Goal: Transaction & Acquisition: Book appointment/travel/reservation

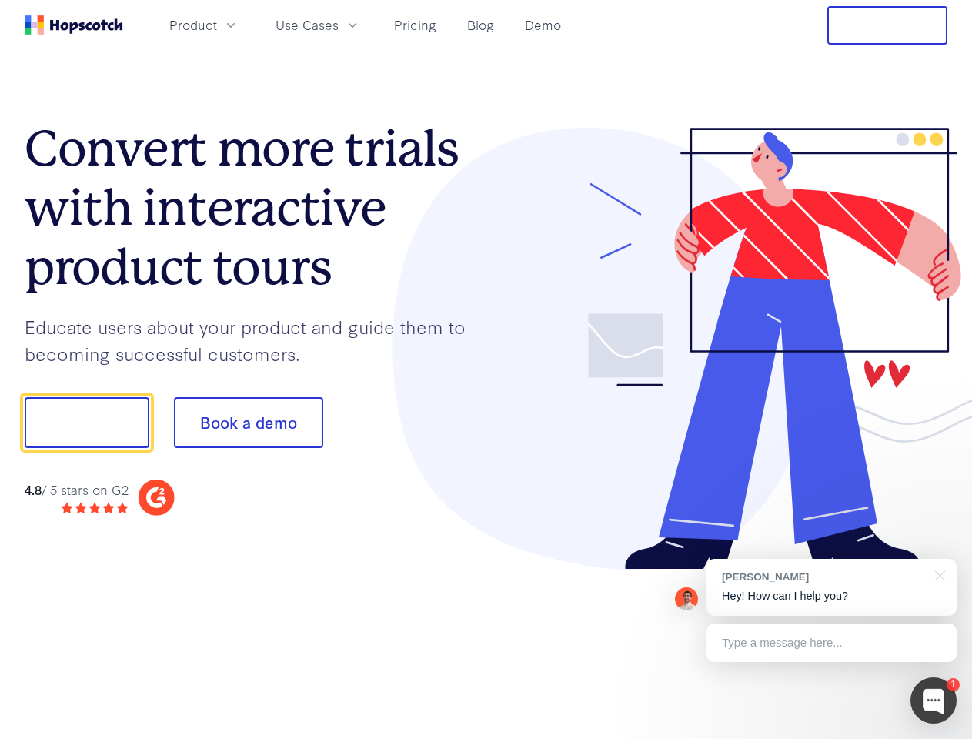
click at [487, 370] on div at bounding box center [718, 349] width 462 height 443
click at [217, 25] on span "Product" at bounding box center [193, 24] width 48 height 19
click at [339, 25] on span "Use Cases" at bounding box center [307, 24] width 63 height 19
click at [888, 25] on button "Free Trial" at bounding box center [888, 25] width 120 height 38
click at [86, 423] on button "Show me!" at bounding box center [87, 422] width 125 height 51
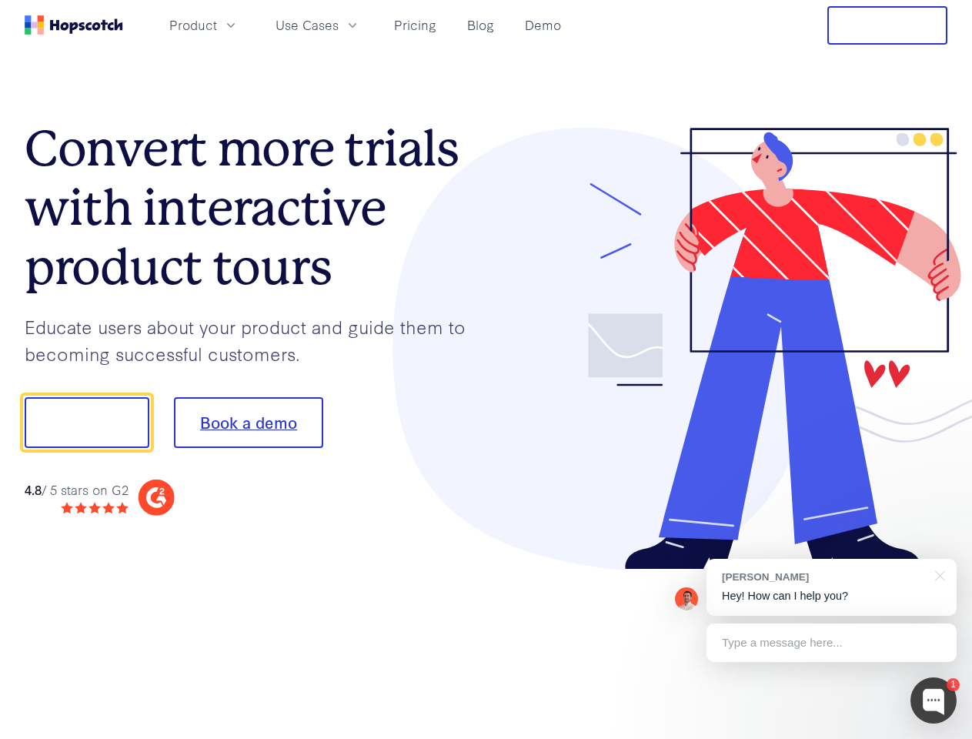
click at [248, 423] on button "Book a demo" at bounding box center [248, 422] width 149 height 51
click at [934, 701] on div at bounding box center [934, 701] width 46 height 46
click at [831, 587] on div "[PERSON_NAME] Hey! How can I help you?" at bounding box center [832, 587] width 250 height 57
click at [938, 574] on div at bounding box center [812, 421] width 289 height 514
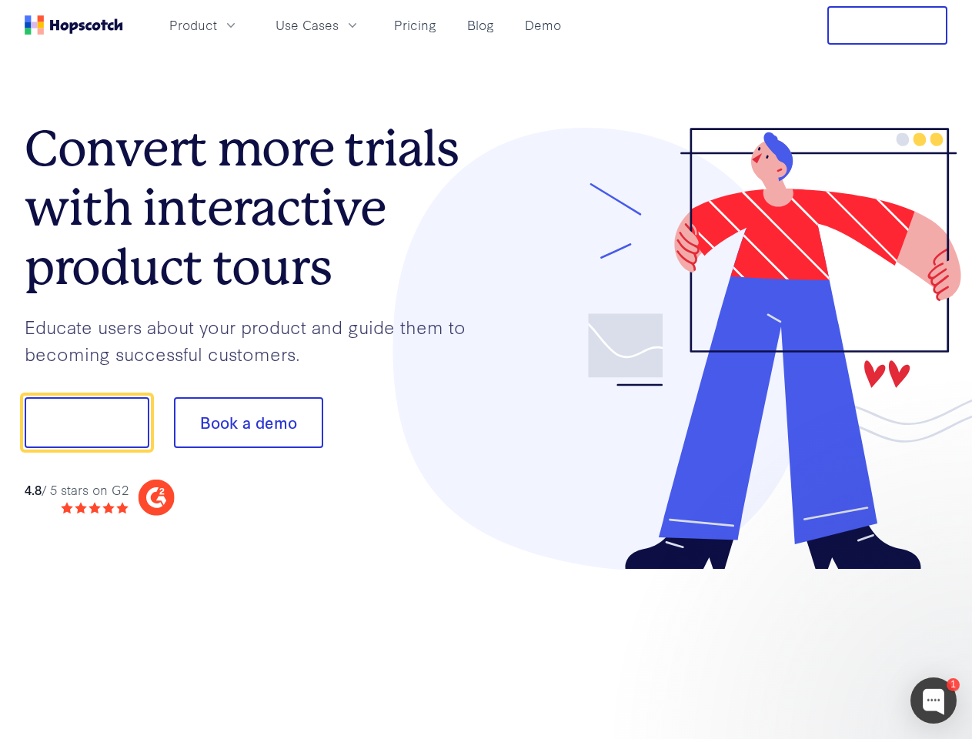
click at [831, 643] on div at bounding box center [812, 523] width 289 height 307
